Goal: Information Seeking & Learning: Learn about a topic

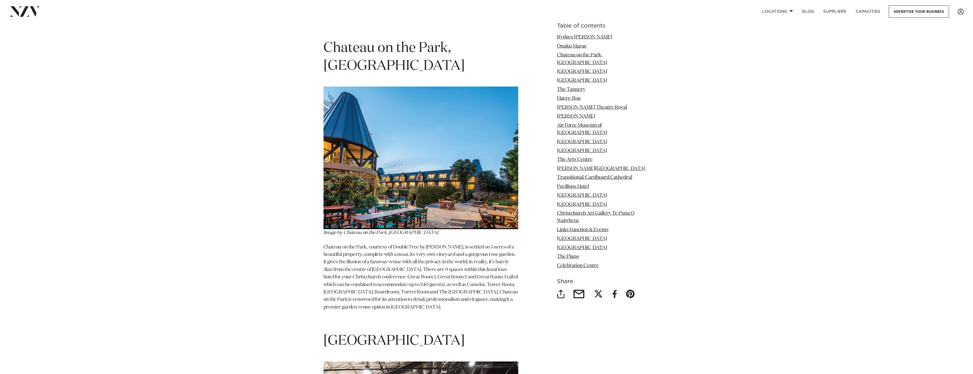
scroll to position [1188, 0]
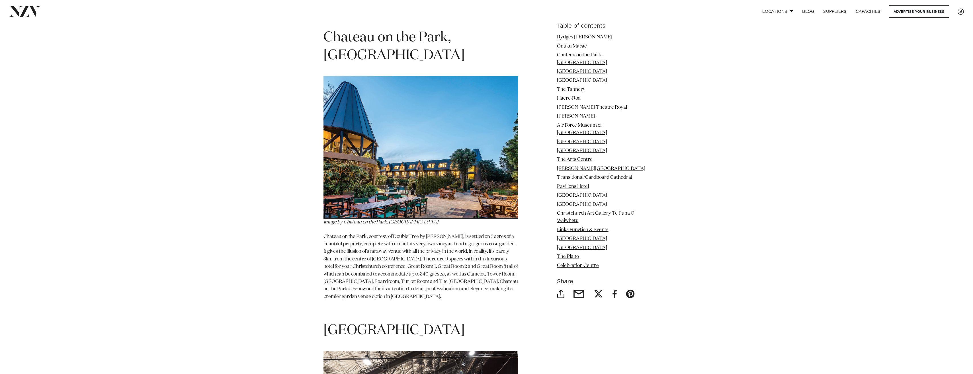
click at [412, 153] on img at bounding box center [420, 147] width 195 height 143
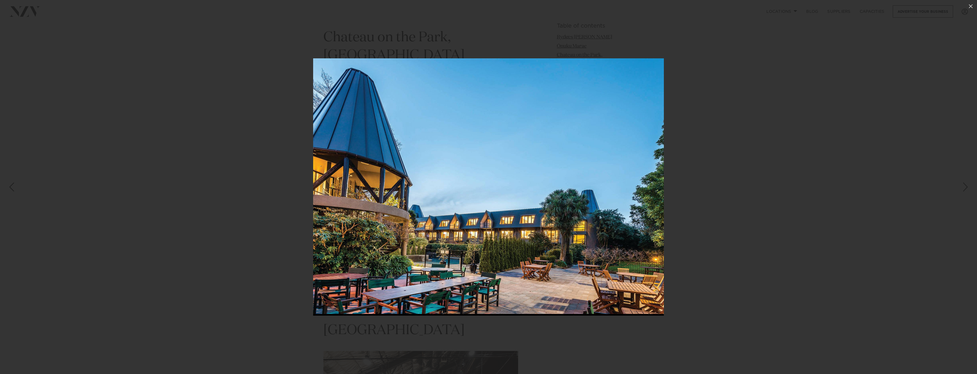
click at [654, 190] on img at bounding box center [488, 186] width 351 height 257
click at [687, 189] on div at bounding box center [488, 187] width 977 height 374
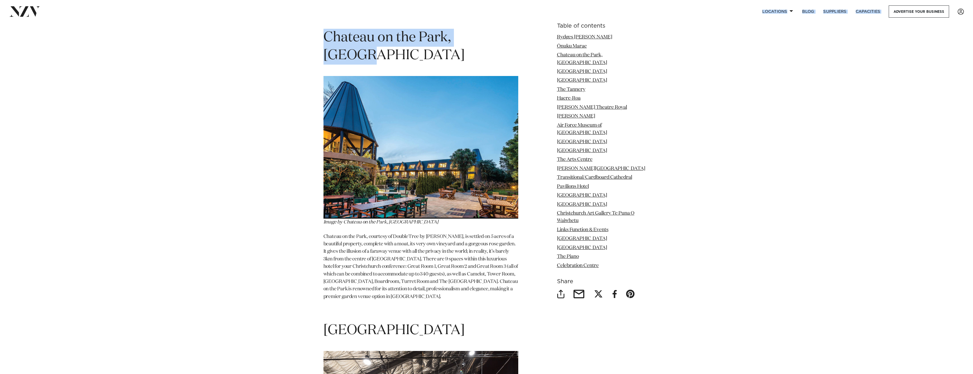
scroll to position [1186, 0]
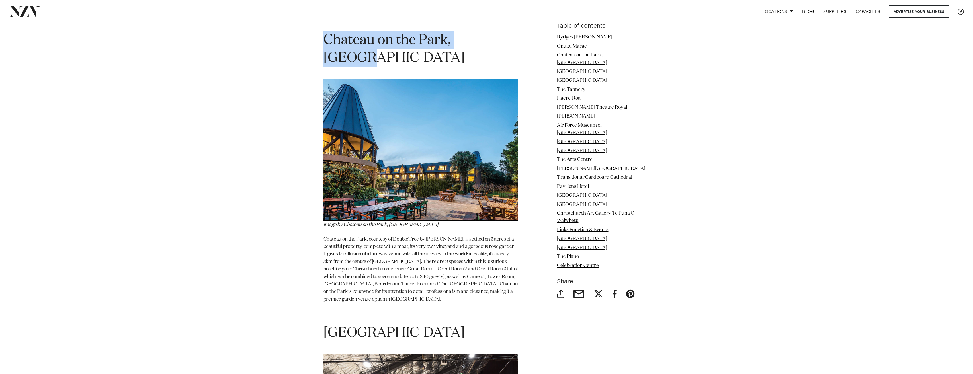
drag, startPoint x: 495, startPoint y: 32, endPoint x: 302, endPoint y: 26, distance: 194.0
drag, startPoint x: 302, startPoint y: 26, endPoint x: 329, endPoint y: 31, distance: 27.8
click at [332, 33] on span "Chateau on the Park, [GEOGRAPHIC_DATA]" at bounding box center [393, 49] width 141 height 32
drag, startPoint x: 327, startPoint y: 31, endPoint x: 493, endPoint y: 33, distance: 165.7
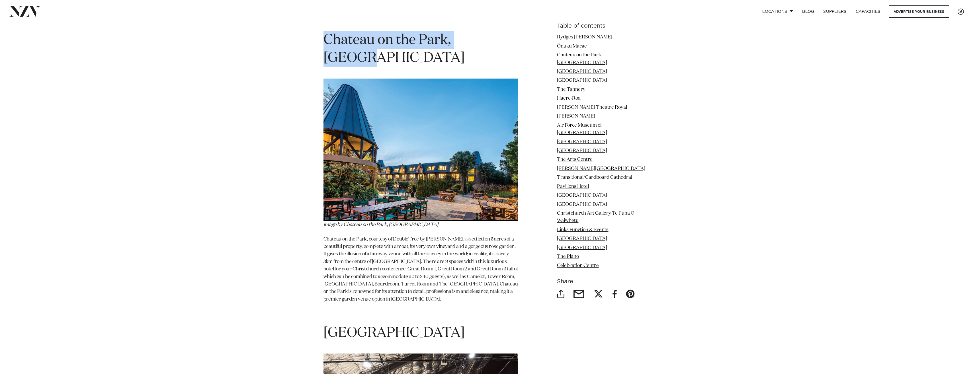
click at [493, 33] on h1 "Chateau on the Park, [GEOGRAPHIC_DATA]" at bounding box center [420, 49] width 195 height 36
copy span "Chateau on the Park, [GEOGRAPHIC_DATA]"
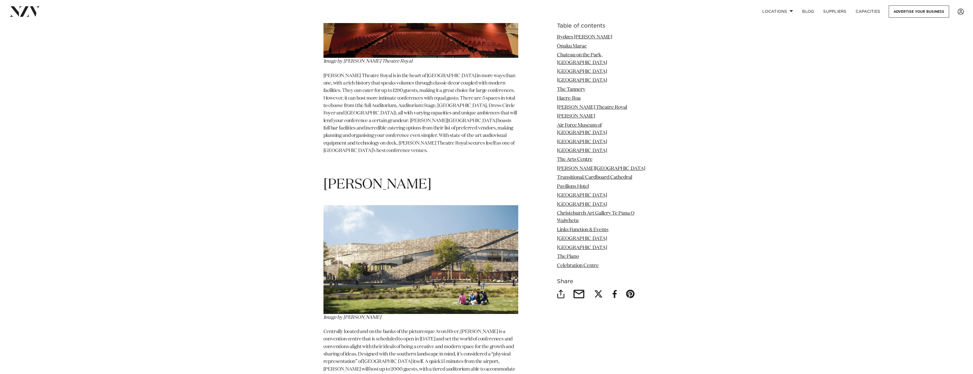
scroll to position [2666, 0]
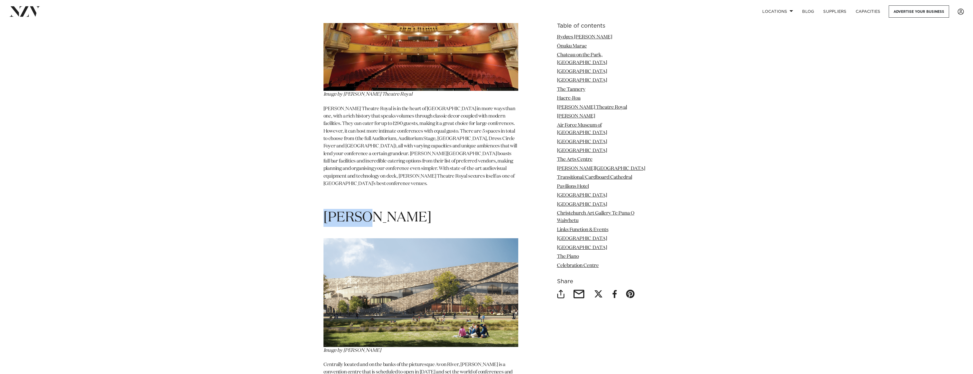
drag, startPoint x: 369, startPoint y: 159, endPoint x: 291, endPoint y: 155, distance: 78.4
copy span "[PERSON_NAME]"
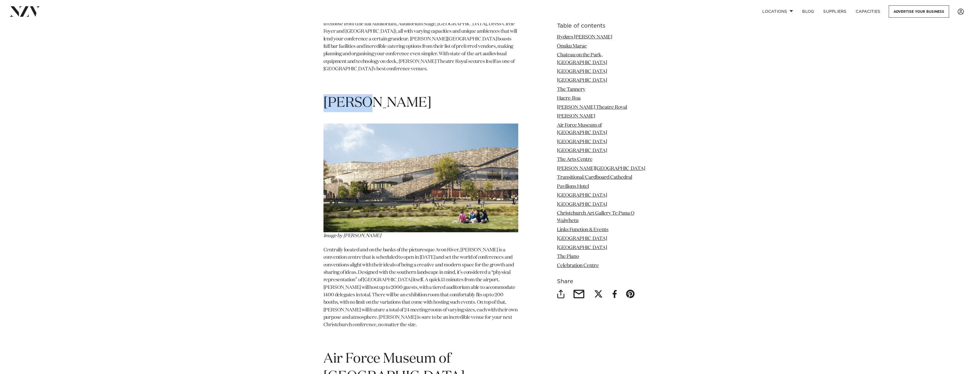
scroll to position [2865, 0]
